Goal: Navigation & Orientation: Find specific page/section

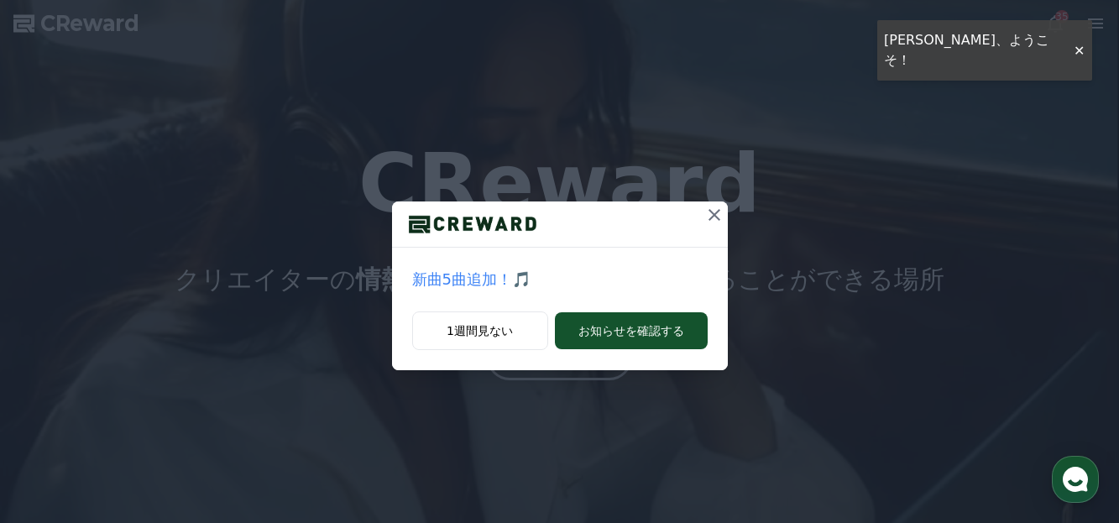
click at [549, 358] on div "1週間見ない お知らせを確認する" at bounding box center [560, 340] width 336 height 59
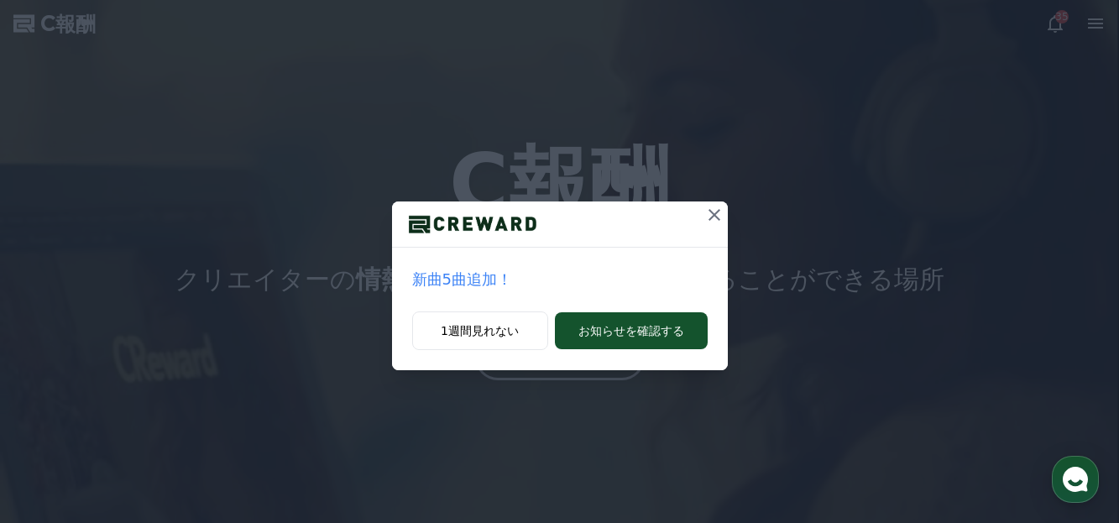
click at [714, 211] on icon at bounding box center [714, 215] width 20 height 20
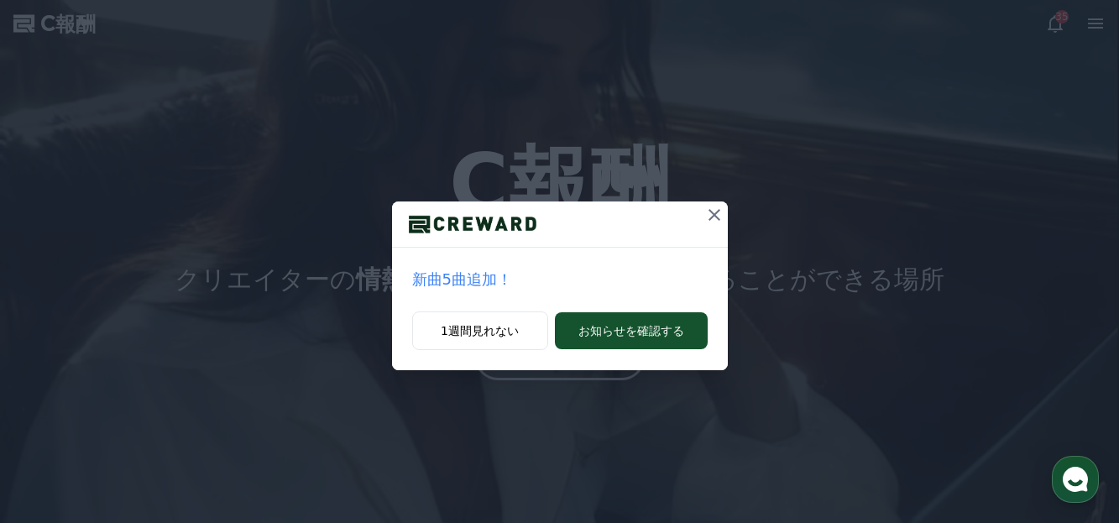
click at [712, 211] on icon at bounding box center [714, 215] width 20 height 20
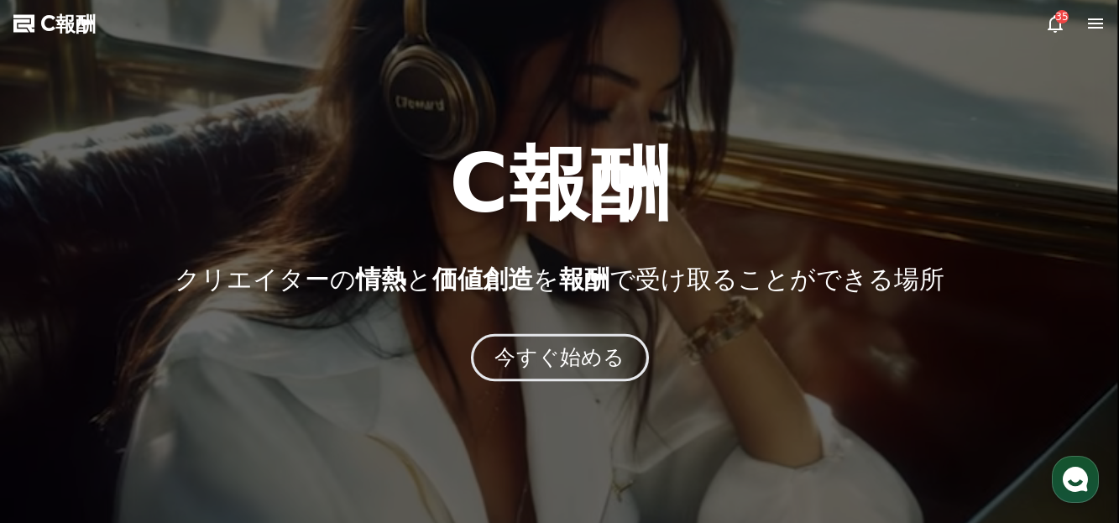
drag, startPoint x: 538, startPoint y: 364, endPoint x: 540, endPoint y: 356, distance: 8.6
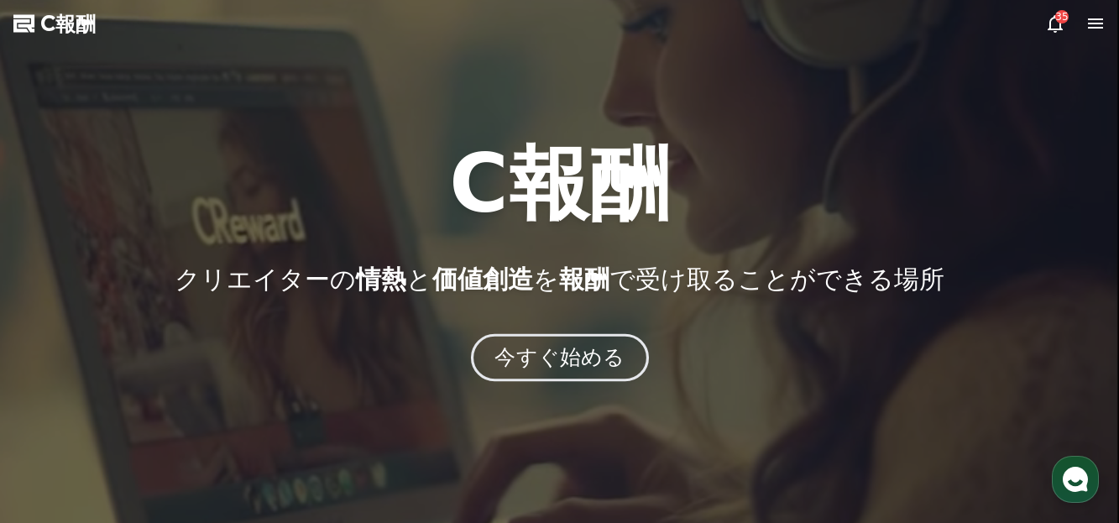
click at [539, 364] on font "今すぐ始める" at bounding box center [560, 357] width 130 height 24
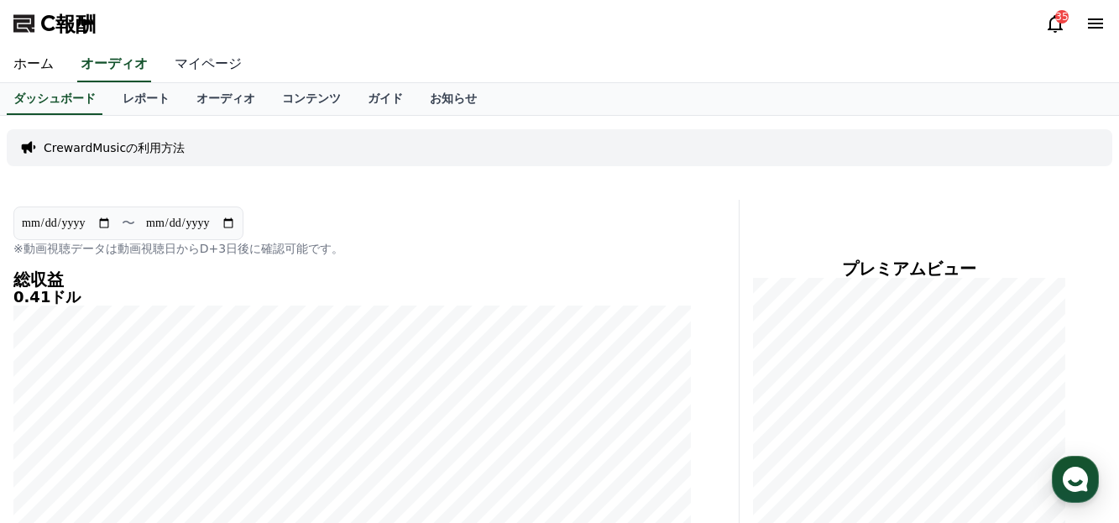
click at [175, 61] on font "マイページ" at bounding box center [208, 63] width 67 height 16
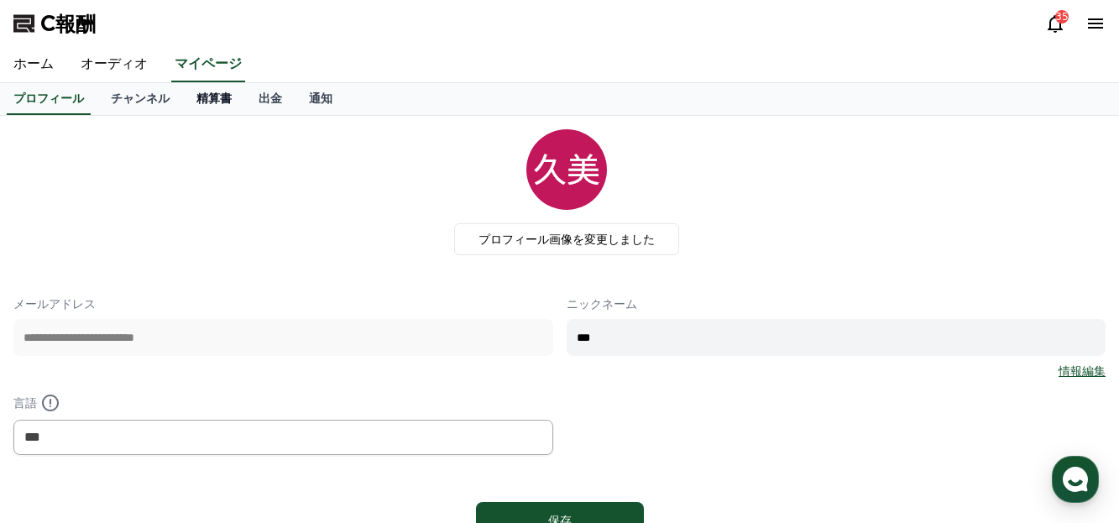
click at [196, 97] on font "精算書" at bounding box center [213, 98] width 35 height 13
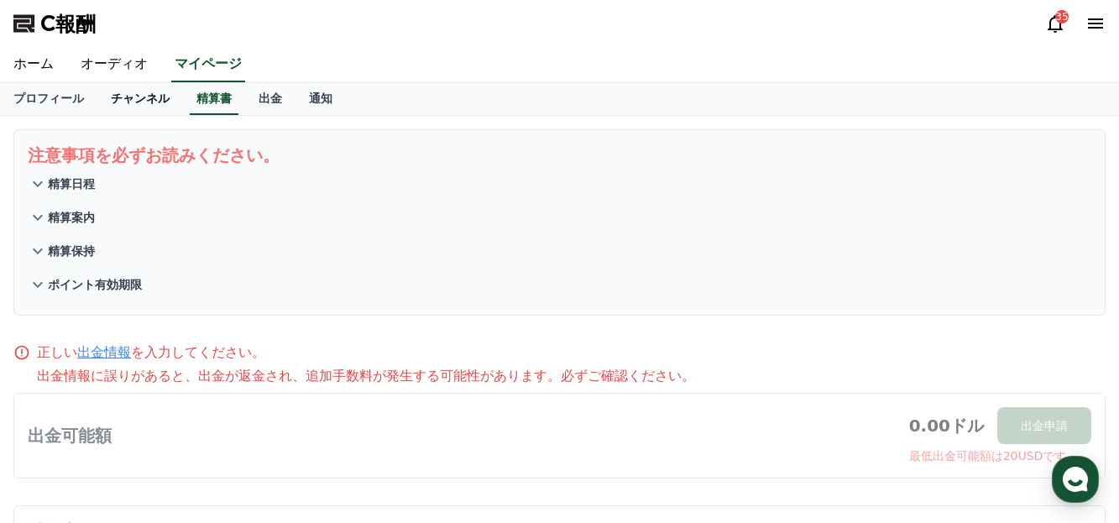
click at [126, 100] on font "チャンネル" at bounding box center [140, 98] width 59 height 13
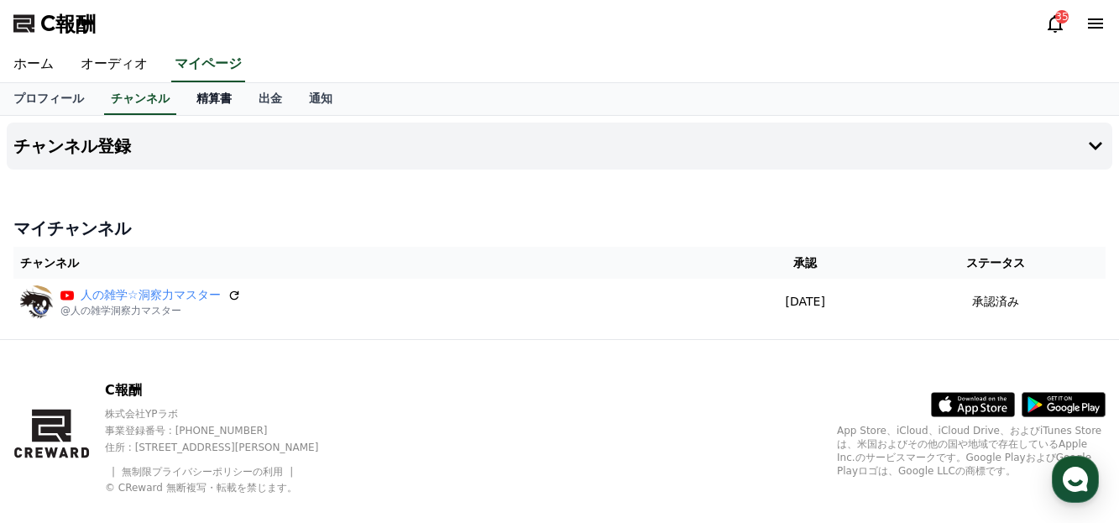
click at [196, 96] on font "精算書" at bounding box center [213, 98] width 35 height 13
